Goal: Obtain resource: Download file/media

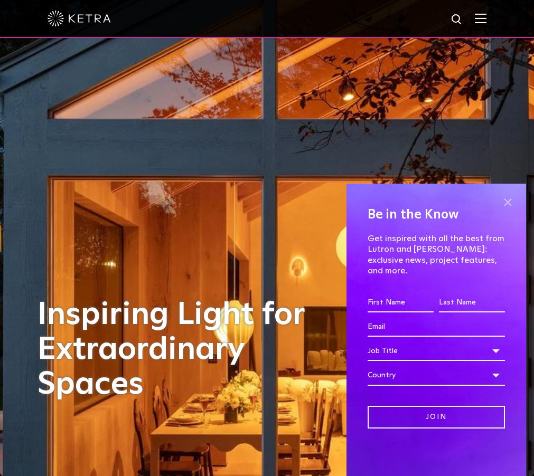
click at [509, 210] on span at bounding box center [508, 202] width 16 height 16
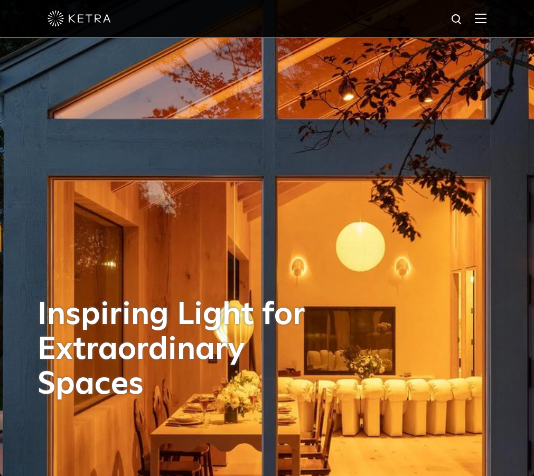
click at [482, 20] on img at bounding box center [481, 18] width 12 height 10
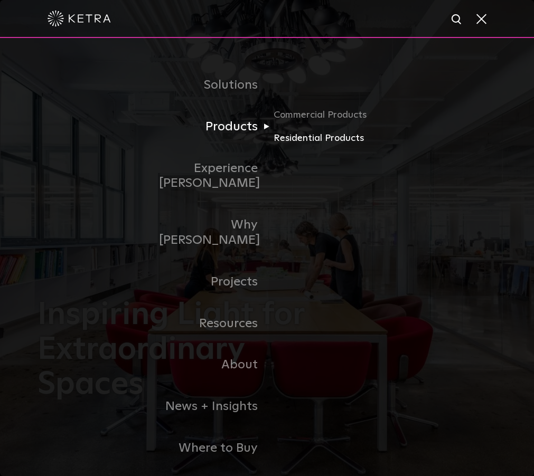
click at [288, 143] on link "Residential Products" at bounding box center [324, 138] width 101 height 15
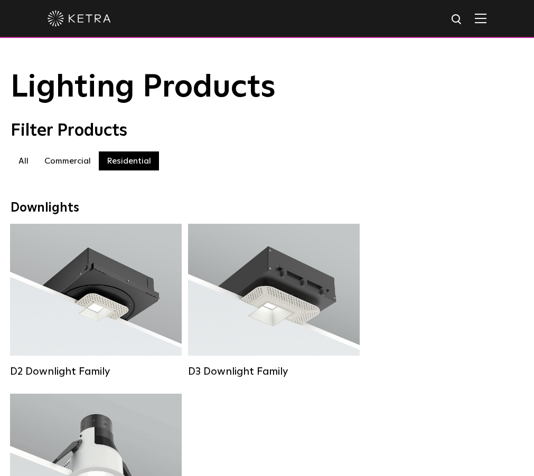
scroll to position [10, 0]
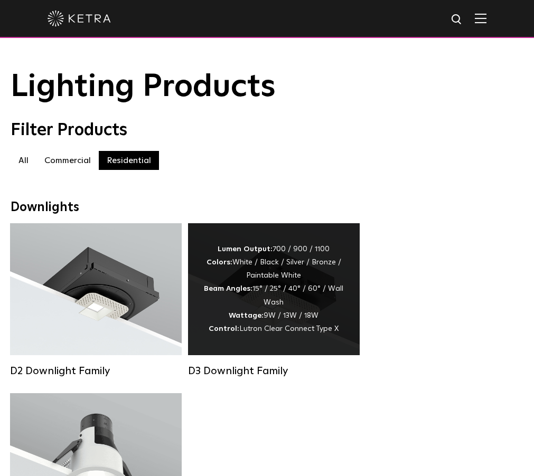
click at [269, 295] on div "Lumen Output: 700 / 900 / 1100 Colors: White / Black / Silver / Bronze / Painta…" at bounding box center [274, 289] width 140 height 93
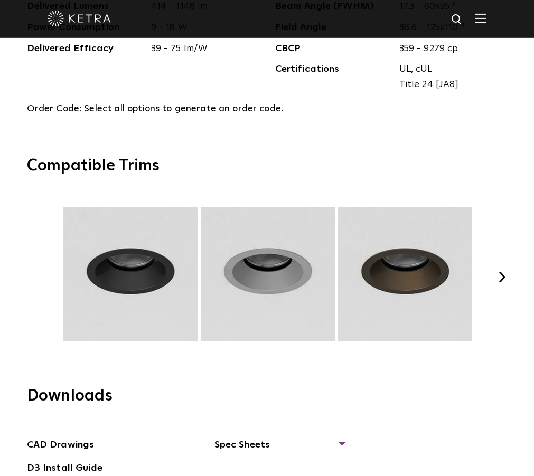
scroll to position [1378, 0]
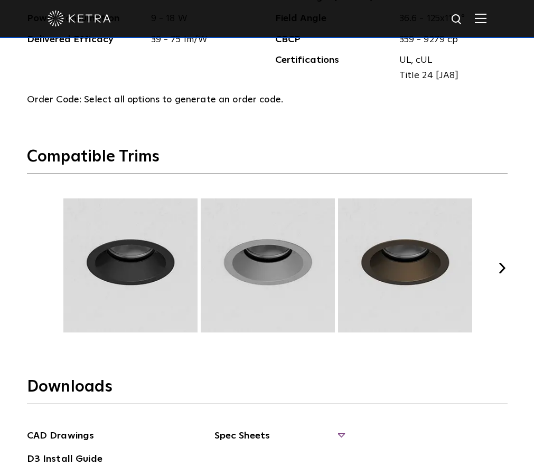
click at [262, 429] on span "Spec Sheets" at bounding box center [278, 440] width 129 height 23
click at [259, 454] on link "D3 Adjustable Round" at bounding box center [268, 460] width 80 height 12
